Goal: Information Seeking & Learning: Learn about a topic

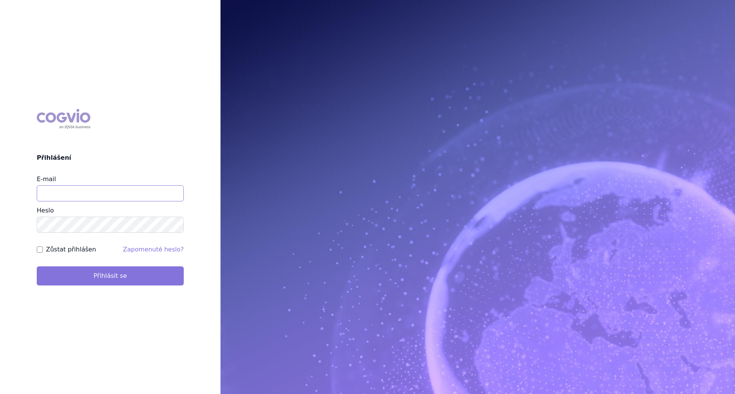
type input "petr.zajicek@takeda.com"
click at [99, 269] on button "Přihlásit se" at bounding box center [110, 276] width 147 height 19
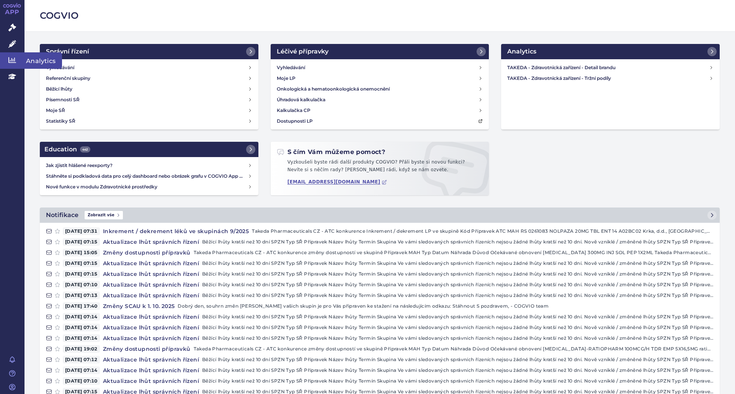
click at [9, 62] on icon at bounding box center [12, 60] width 8 height 6
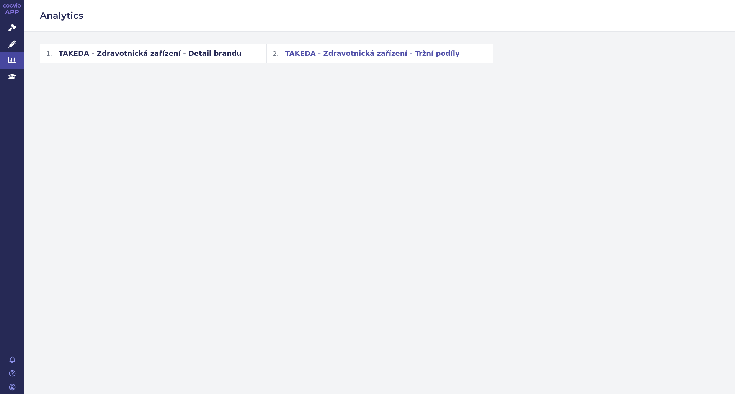
click at [330, 51] on span "TAKEDA - Zdravotnická zařízení - Tržní podíly" at bounding box center [372, 53] width 174 height 9
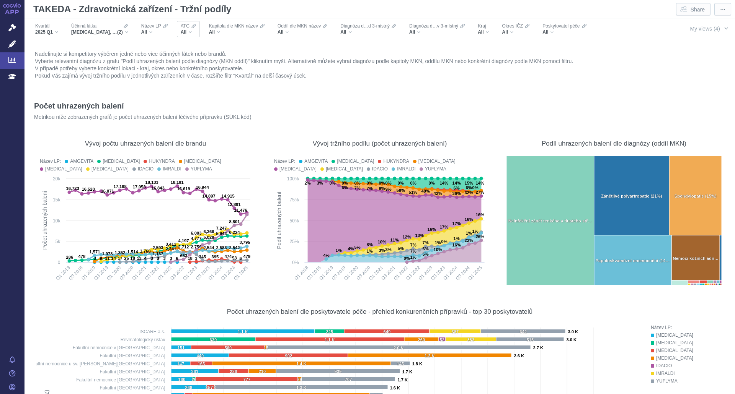
click at [181, 29] on span "ATC" at bounding box center [185, 26] width 9 height 6
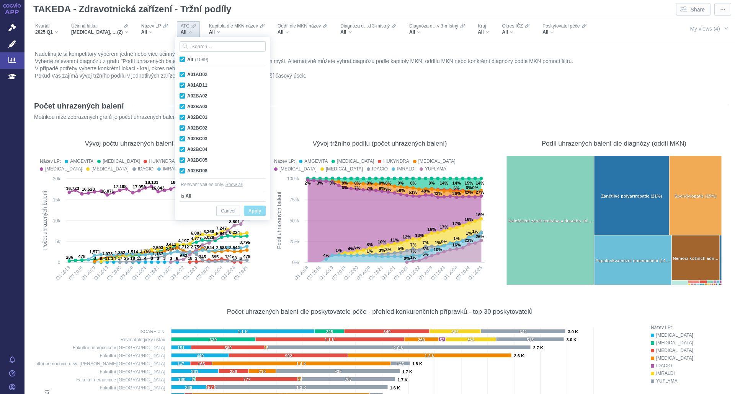
click at [191, 59] on input "All (1589)" at bounding box center [189, 57] width 5 height 5
checkbox input "false"
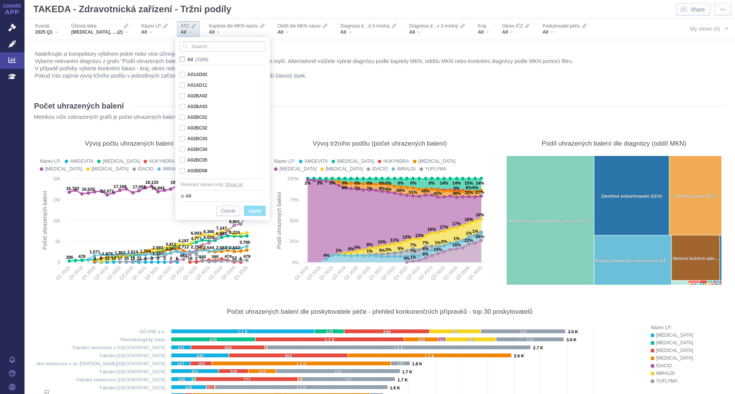
checkbox input "false"
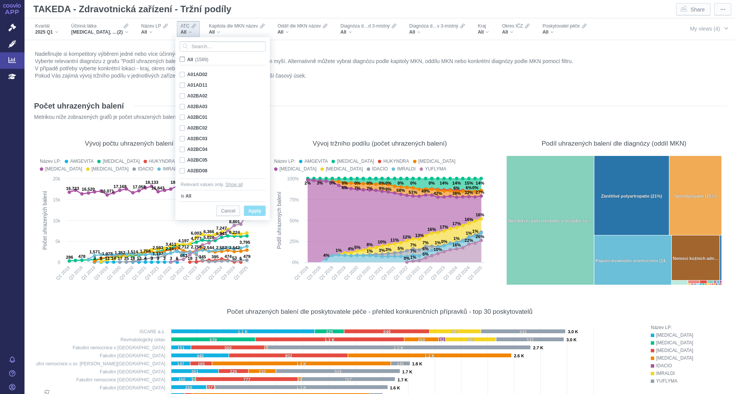
checkbox input "false"
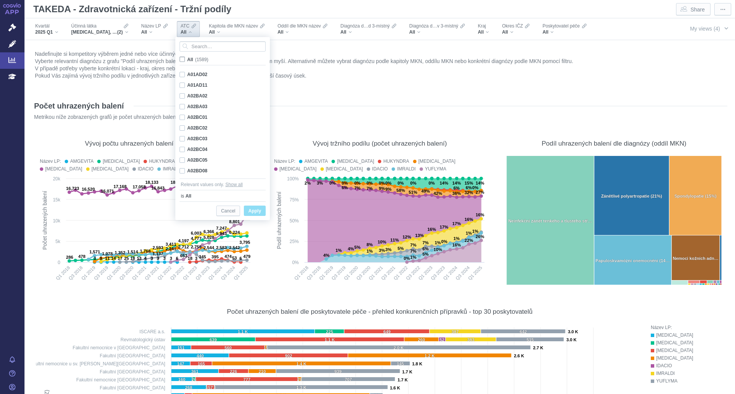
checkbox input "false"
click at [99, 27] on div "Účinná látka" at bounding box center [99, 26] width 57 height 6
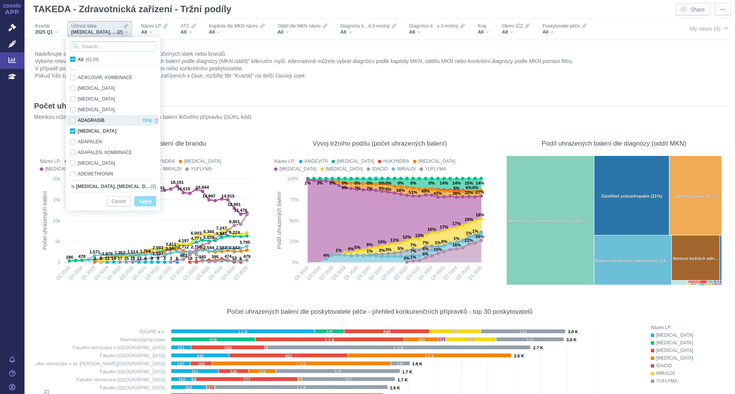
scroll to position [509, 0]
click at [73, 124] on div "ADALIMUMAB Only" at bounding box center [114, 122] width 96 height 11
checkbox input "false"
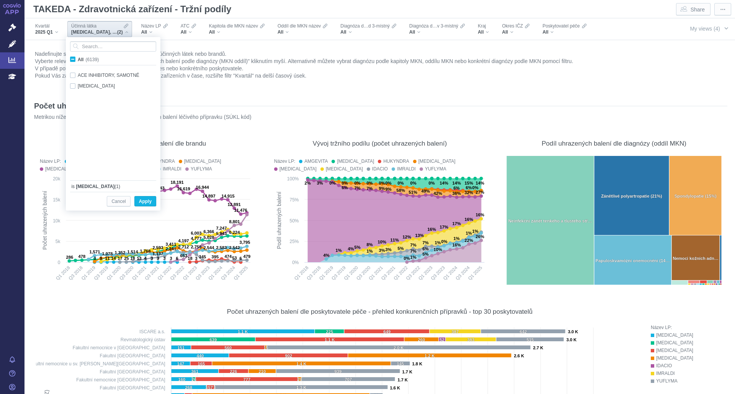
scroll to position [0, 0]
click at [78, 60] on input "All (6139)" at bounding box center [80, 57] width 5 height 5
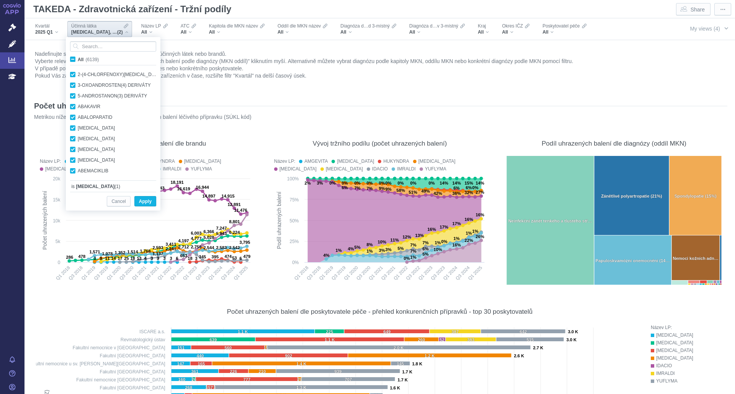
checkbox input "true"
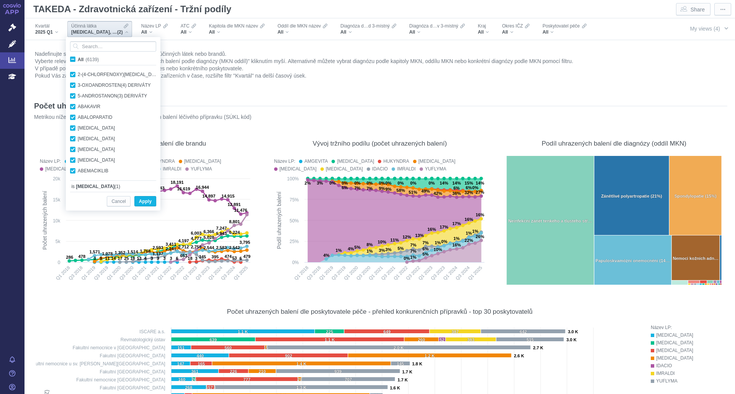
checkbox input "true"
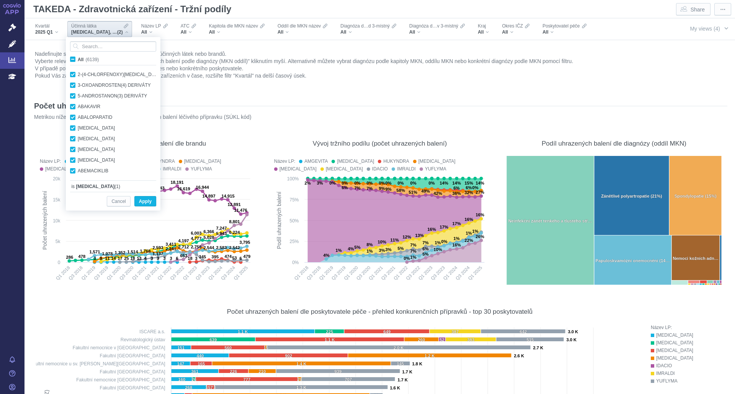
checkbox input "true"
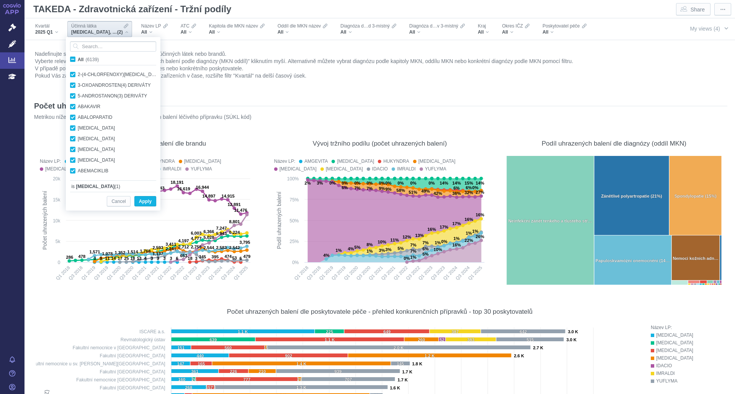
checkbox input "true"
click at [78, 59] on span "All (6139)" at bounding box center [88, 59] width 21 height 5
click at [78, 59] on input "All (6139)" at bounding box center [80, 57] width 5 height 5
checkbox input "false"
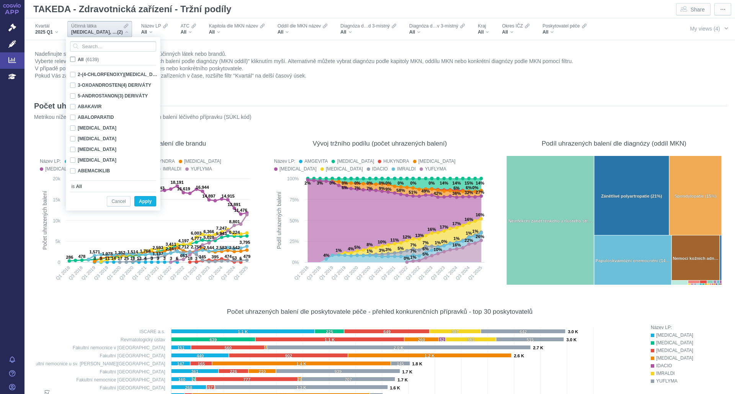
checkbox input "false"
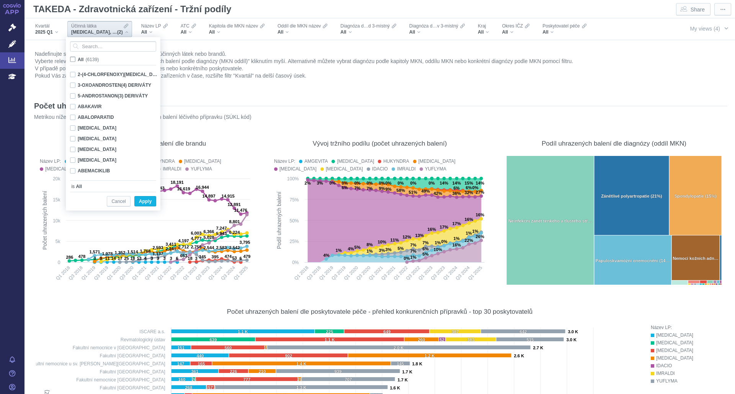
checkbox input "false"
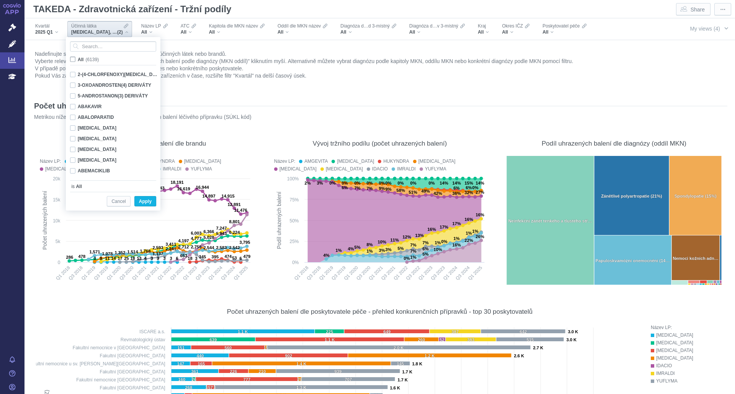
checkbox input "false"
click at [123, 202] on span "Cancel" at bounding box center [118, 202] width 14 height 10
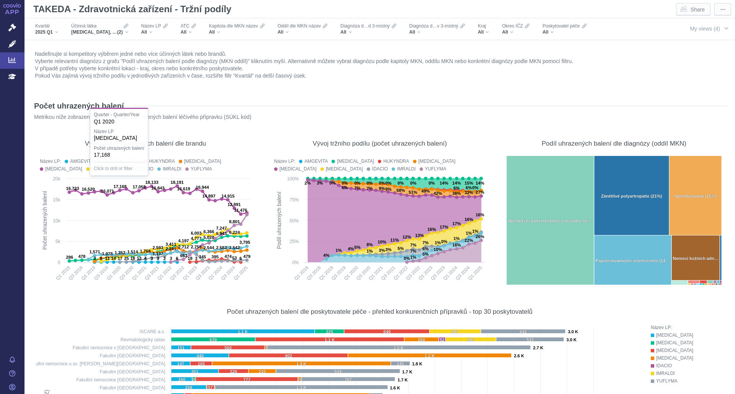
click at [90, 38] on div "Účinná látka VEDOLIZUMAB, ADALIMUMAB (2)" at bounding box center [101, 28] width 70 height 21
click at [89, 34] on span "VEDOLIZUMAB, ADALIMUMAB" at bounding box center [94, 32] width 46 height 6
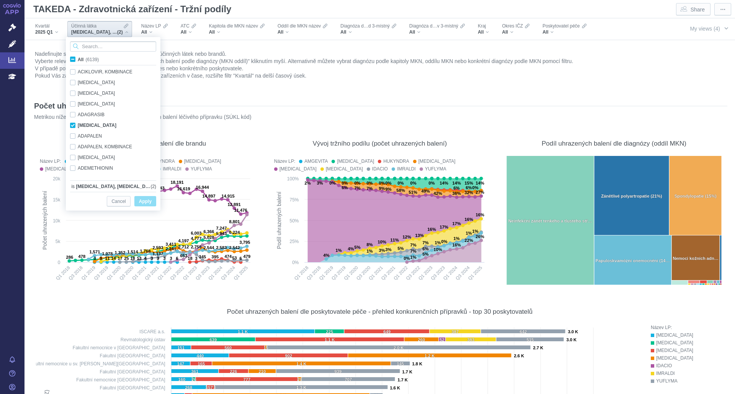
scroll to position [509, 0]
click at [72, 63] on label "All (6139)" at bounding box center [86, 59] width 34 height 8
click at [78, 60] on input "All (6139)" at bounding box center [80, 57] width 5 height 5
checkbox input "true"
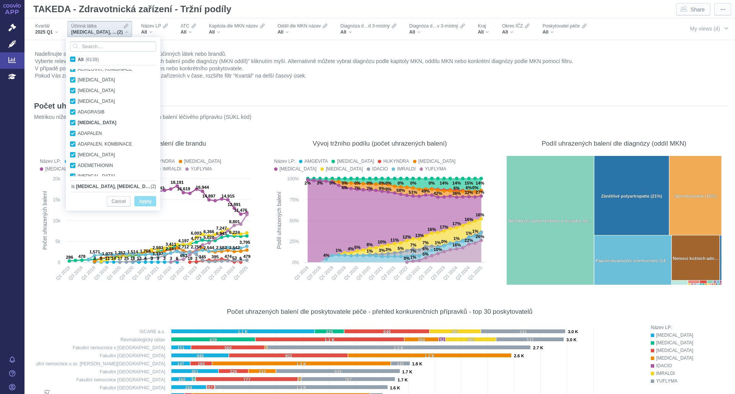
checkbox input "true"
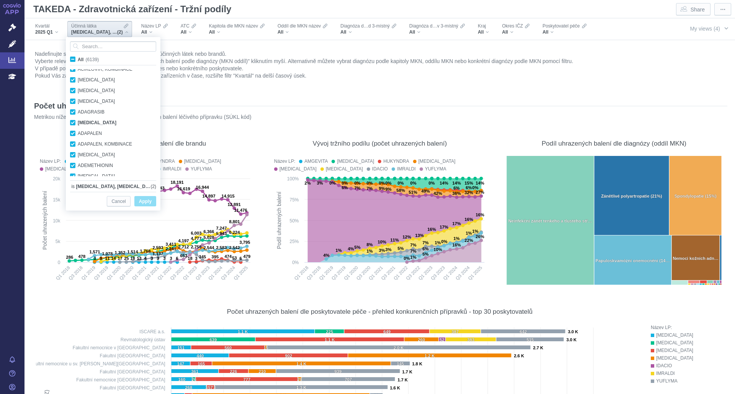
checkbox input "true"
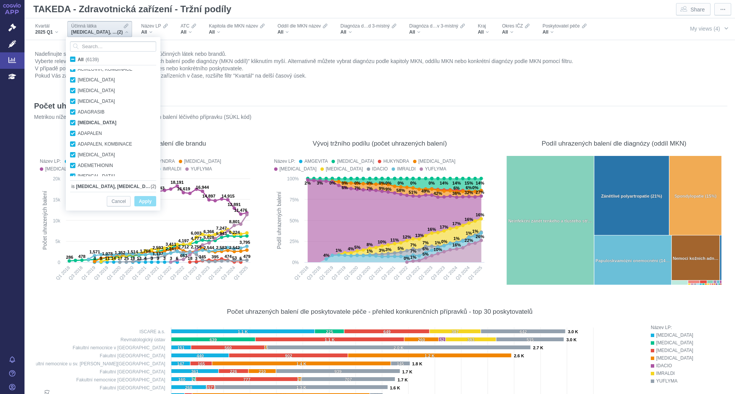
checkbox input "true"
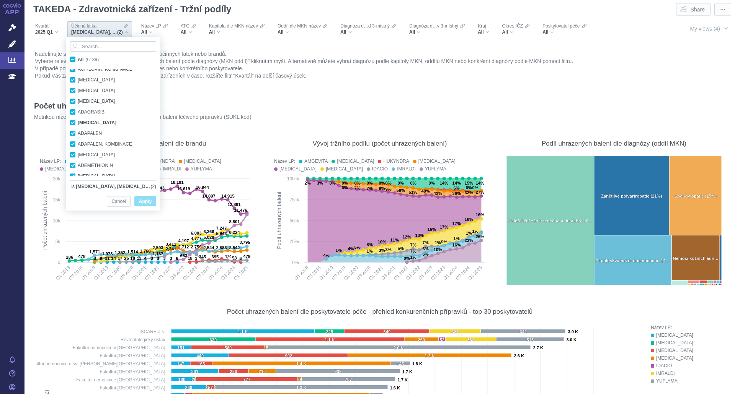
checkbox input "true"
click at [147, 201] on span "Apply" at bounding box center [145, 202] width 13 height 10
